Goal: Task Accomplishment & Management: Use online tool/utility

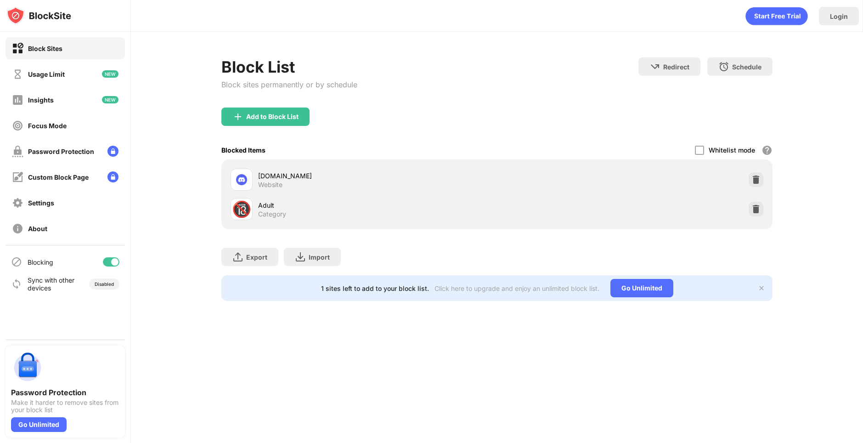
click at [298, 118] on div "Add to Block List" at bounding box center [265, 116] width 88 height 18
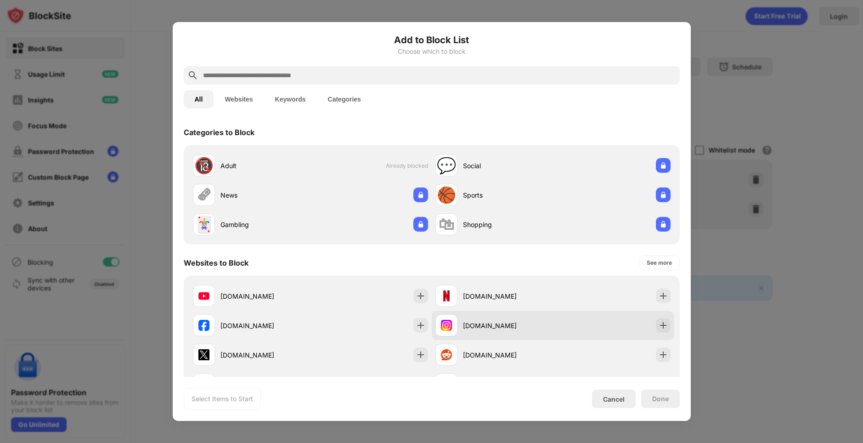
click at [666, 322] on div "instagram.com" at bounding box center [553, 324] width 242 height 29
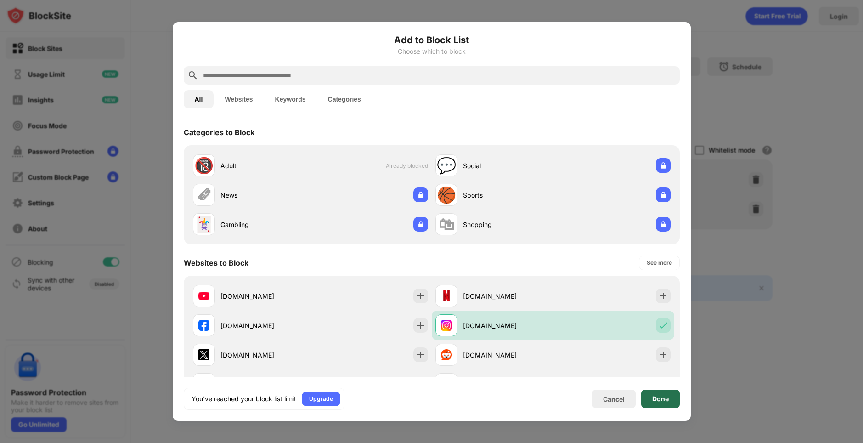
click at [658, 398] on div "Done" at bounding box center [660, 398] width 17 height 7
